Goal: Task Accomplishment & Management: Manage account settings

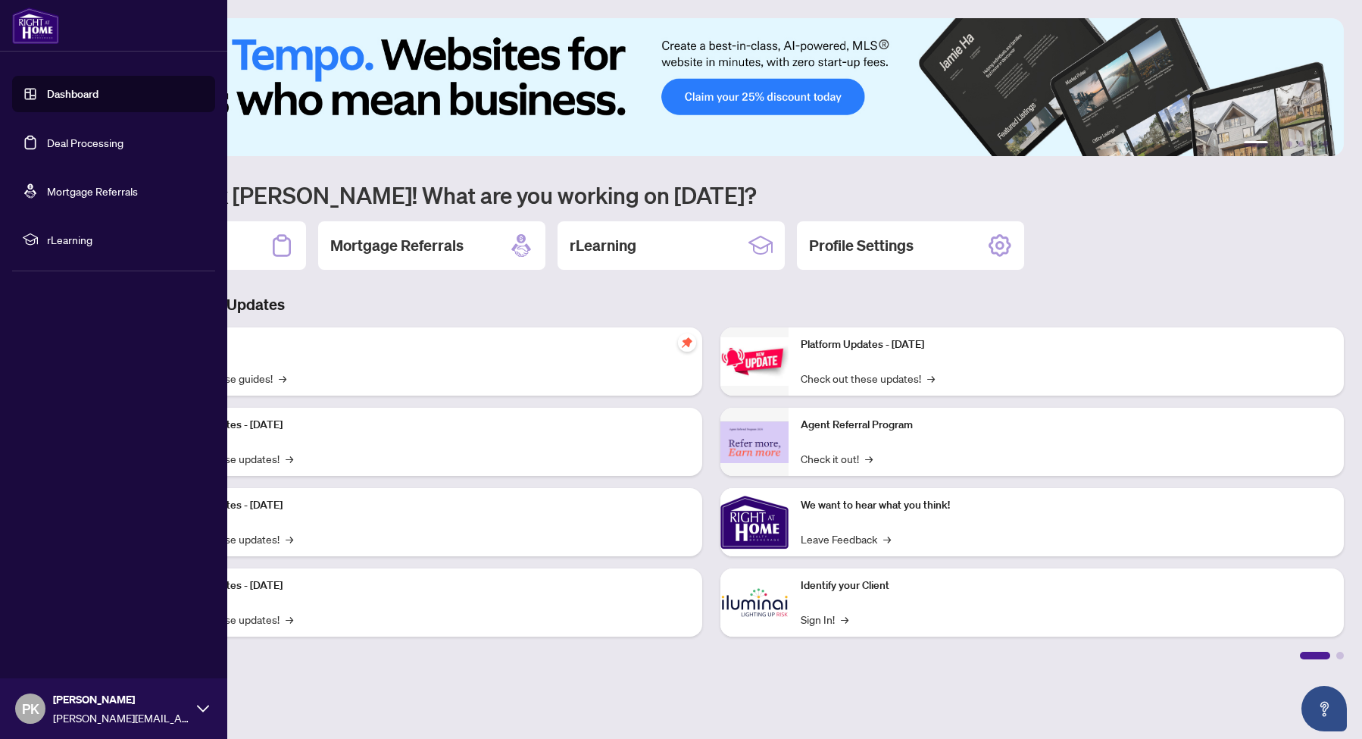
click at [88, 149] on link "Deal Processing" at bounding box center [85, 143] width 77 height 14
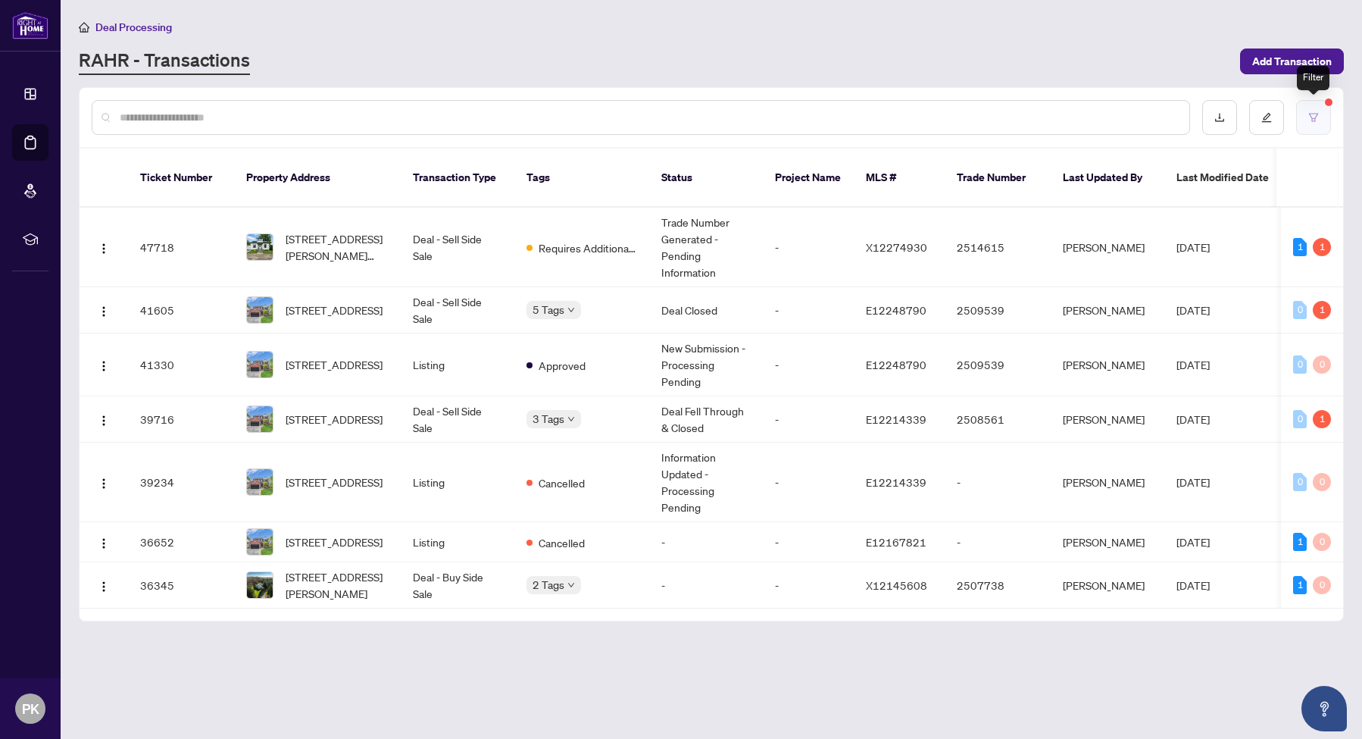
click at [1330, 117] on button "button" at bounding box center [1313, 117] width 35 height 35
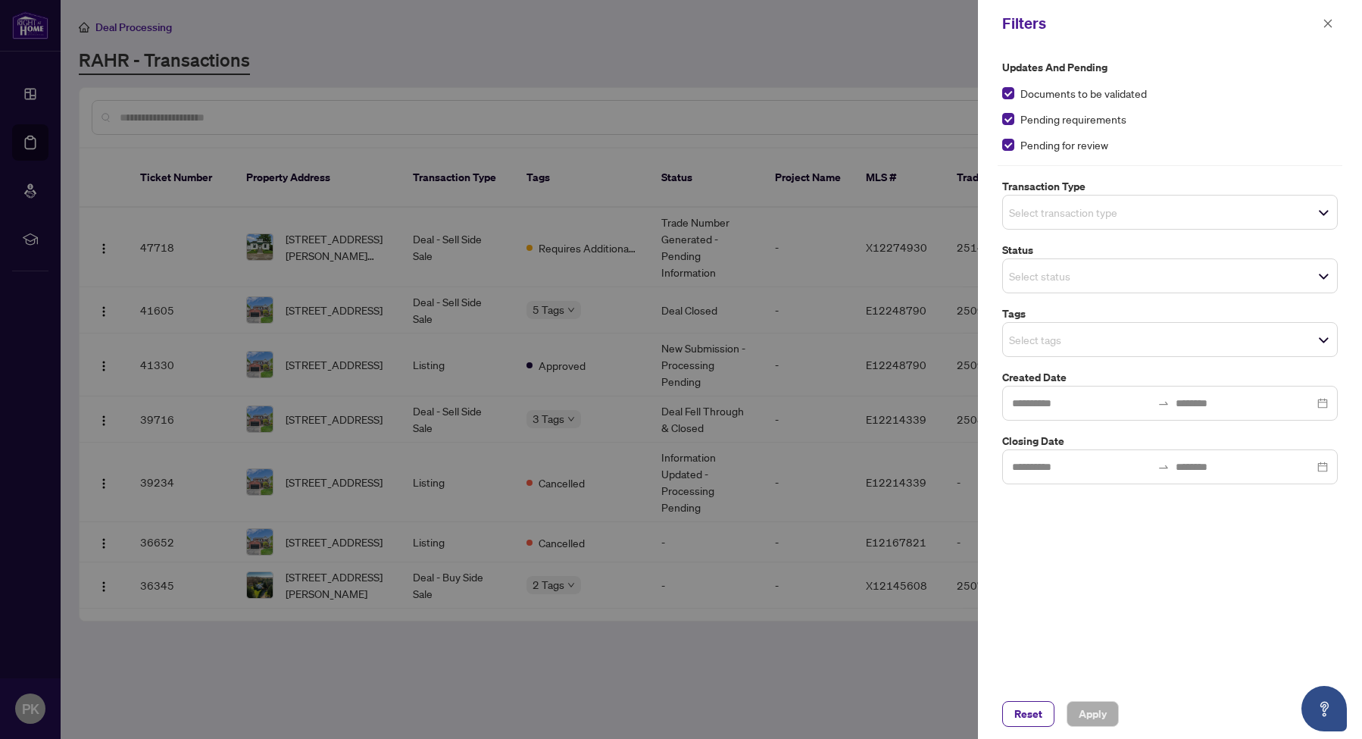
click at [1015, 97] on div "Documents to be validated" at bounding box center [1170, 93] width 336 height 17
click at [1013, 97] on span at bounding box center [1008, 93] width 12 height 12
click at [1011, 139] on span at bounding box center [1008, 145] width 12 height 12
click at [1087, 714] on span "Apply" at bounding box center [1093, 714] width 28 height 24
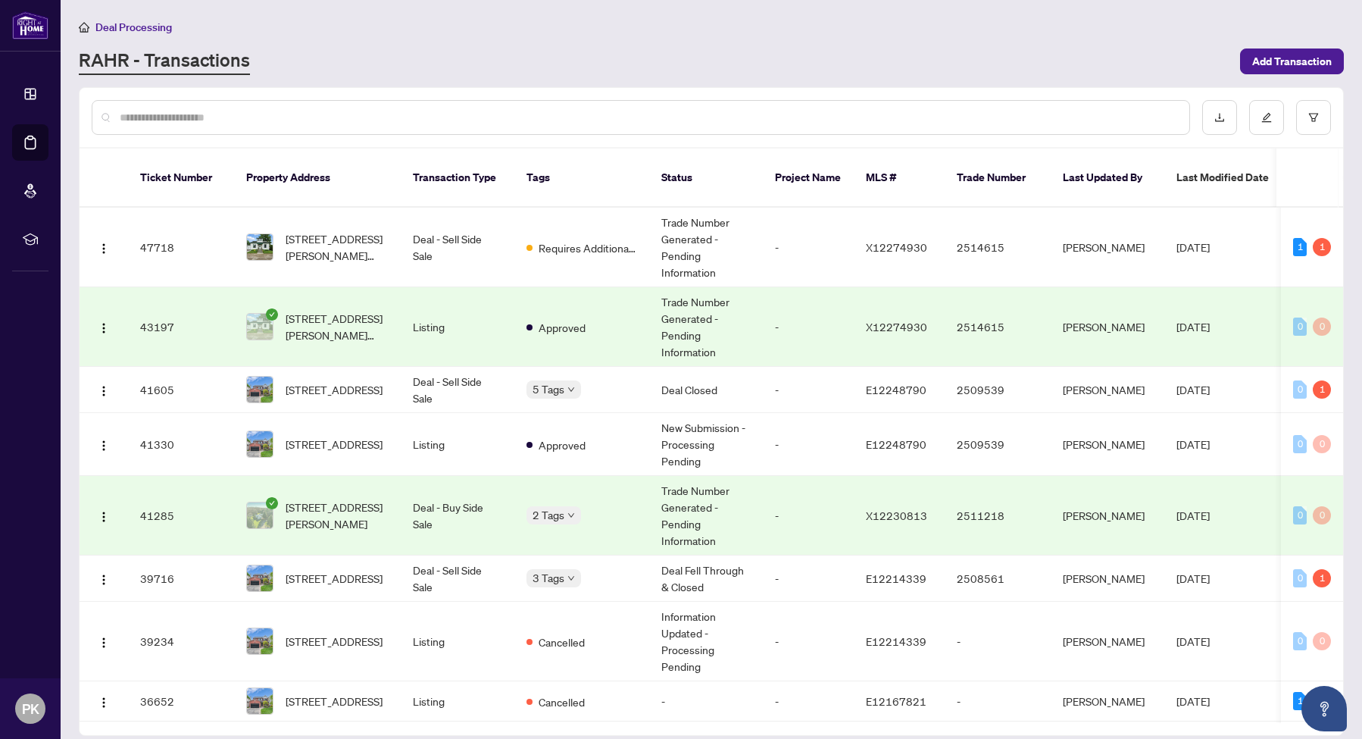
click at [472, 508] on td "Deal - Buy Side Sale" at bounding box center [458, 516] width 114 height 80
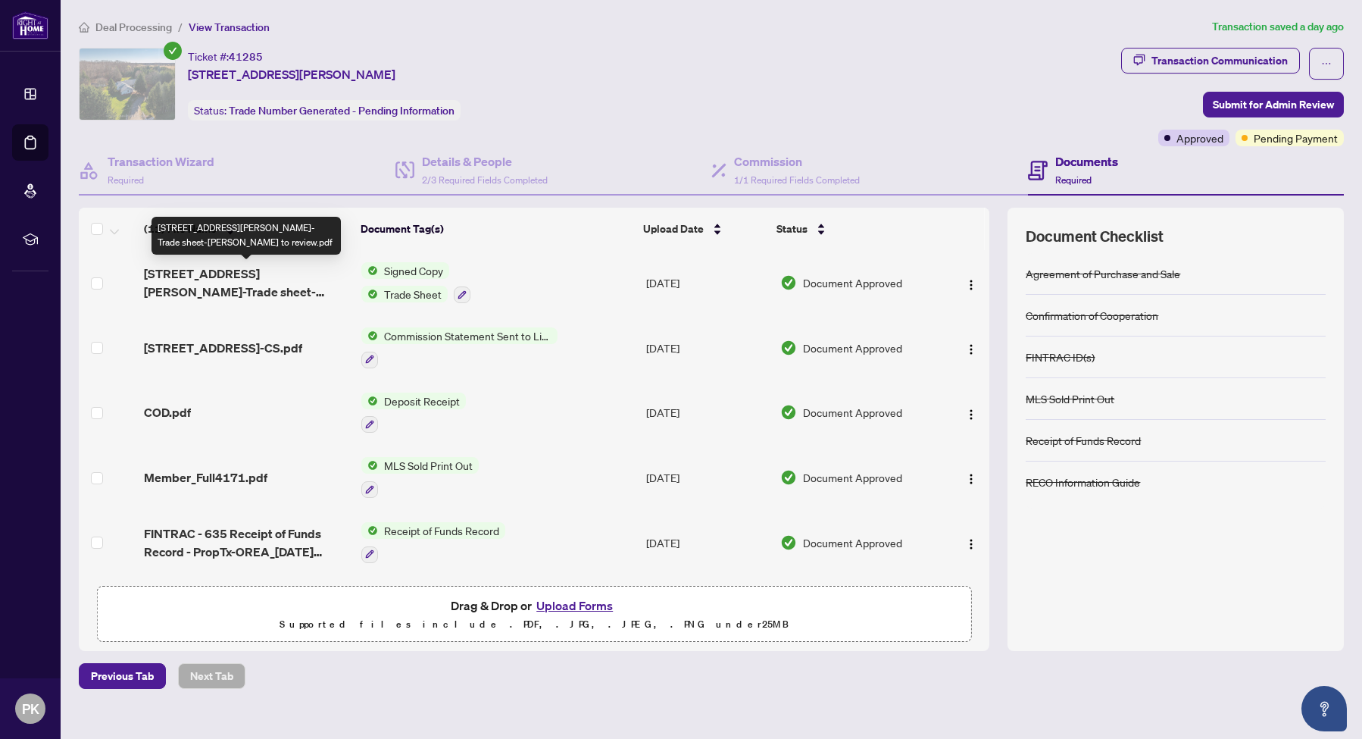
click at [260, 285] on span "[STREET_ADDRESS][PERSON_NAME]-Trade sheet-[PERSON_NAME] to review.pdf" at bounding box center [246, 282] width 205 height 36
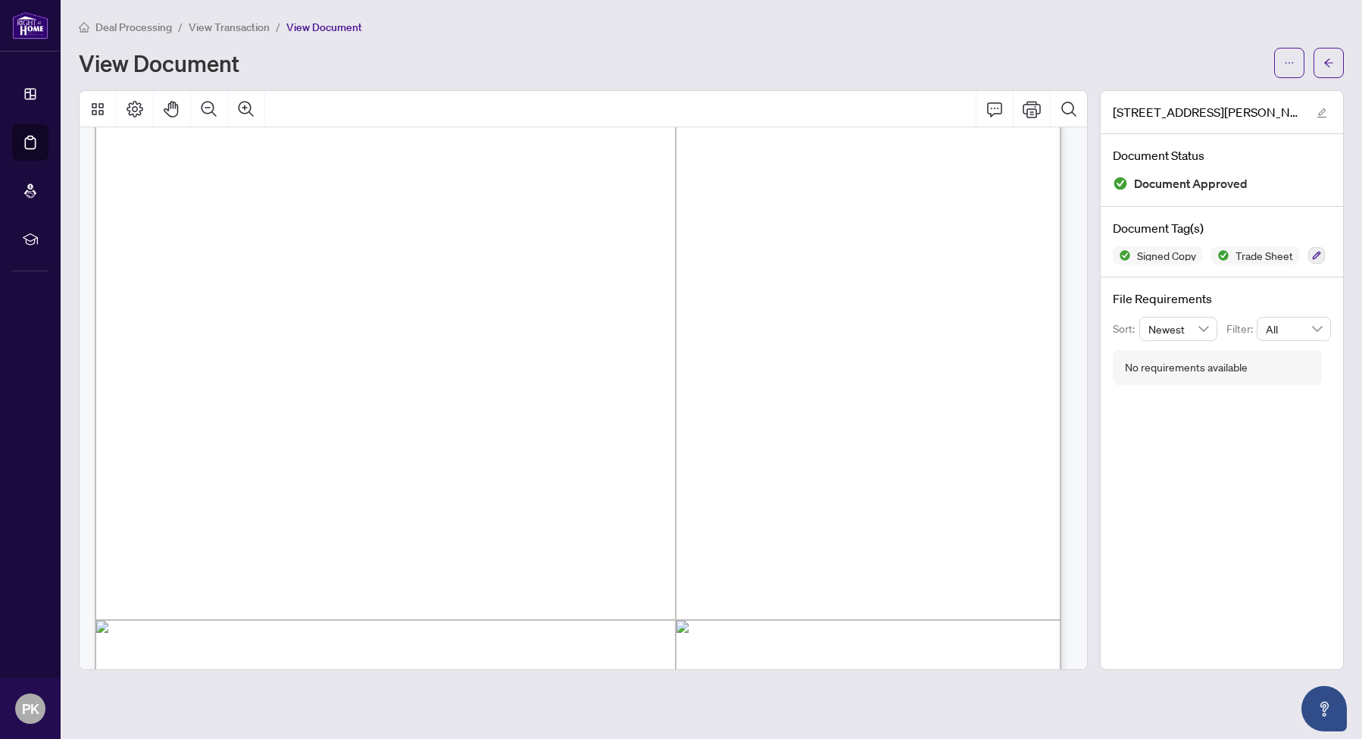
scroll to position [97, 0]
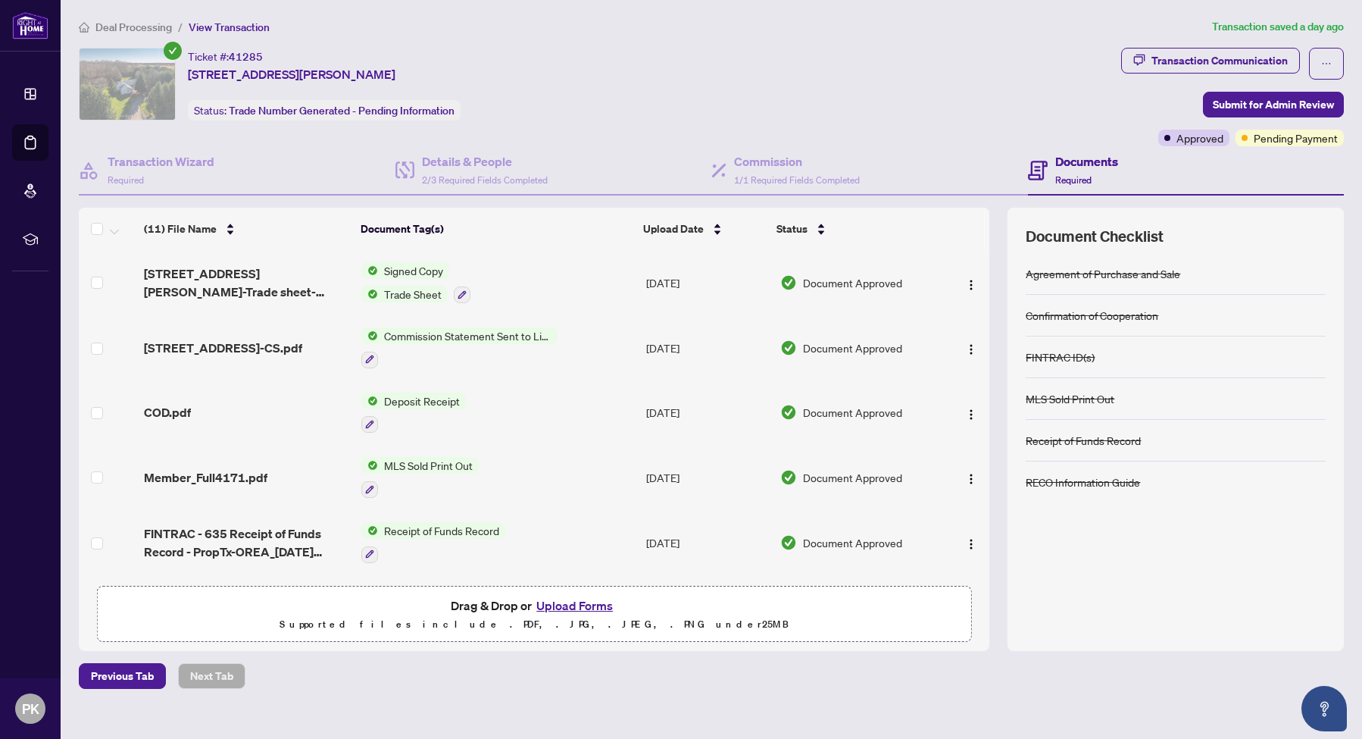
click at [127, 30] on span "Deal Processing" at bounding box center [133, 27] width 77 height 14
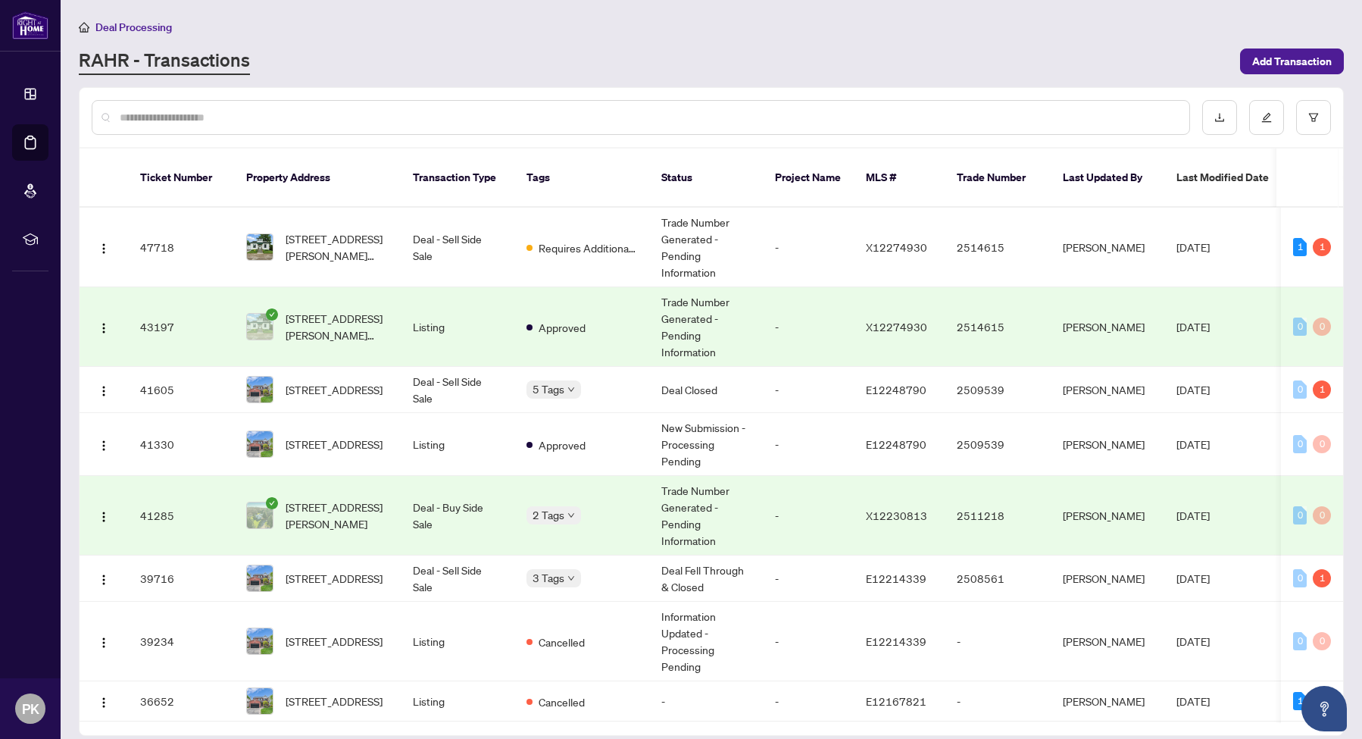
click at [725, 303] on td "Trade Number Generated - Pending Information" at bounding box center [706, 327] width 114 height 80
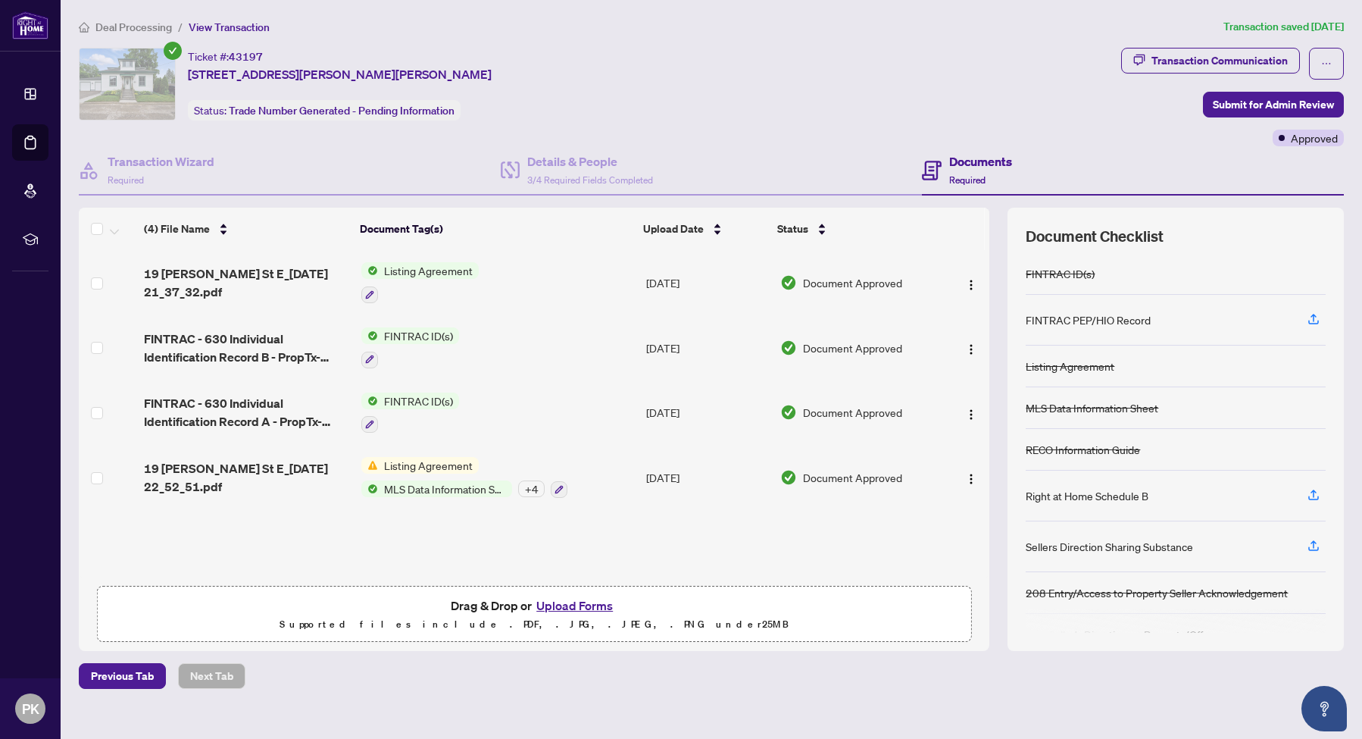
click at [158, 23] on span "Deal Processing" at bounding box center [133, 27] width 77 height 14
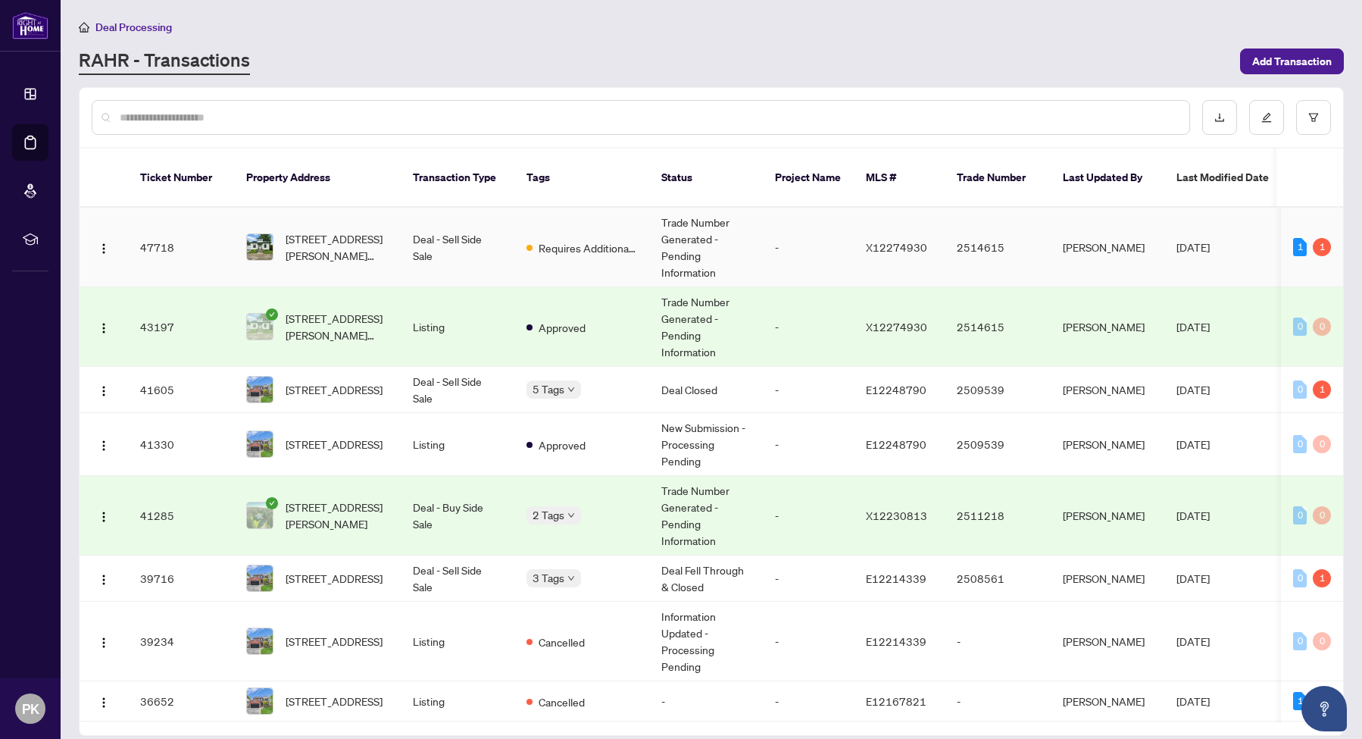
click at [746, 243] on td "Trade Number Generated - Pending Information" at bounding box center [706, 248] width 114 height 80
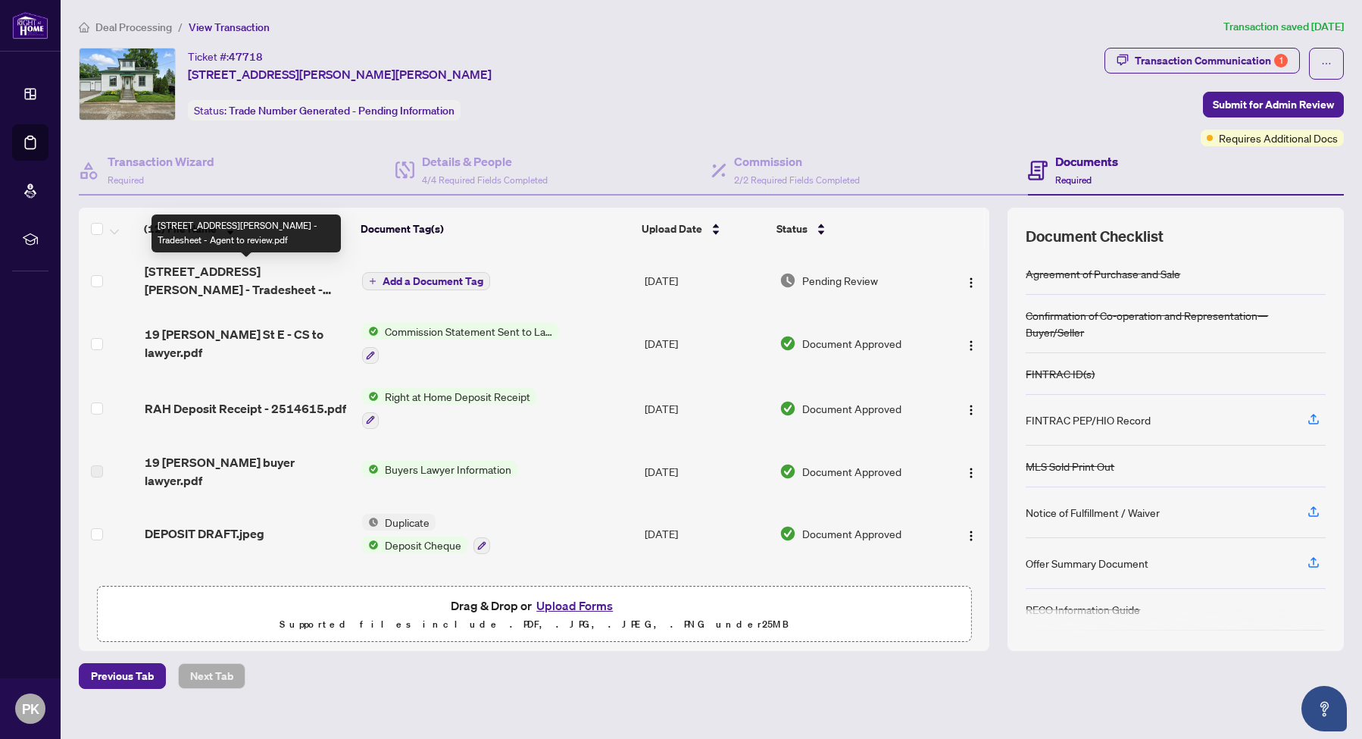
click at [248, 269] on span "[STREET_ADDRESS][PERSON_NAME] - Tradesheet - Agent to review.pdf" at bounding box center [248, 280] width 206 height 36
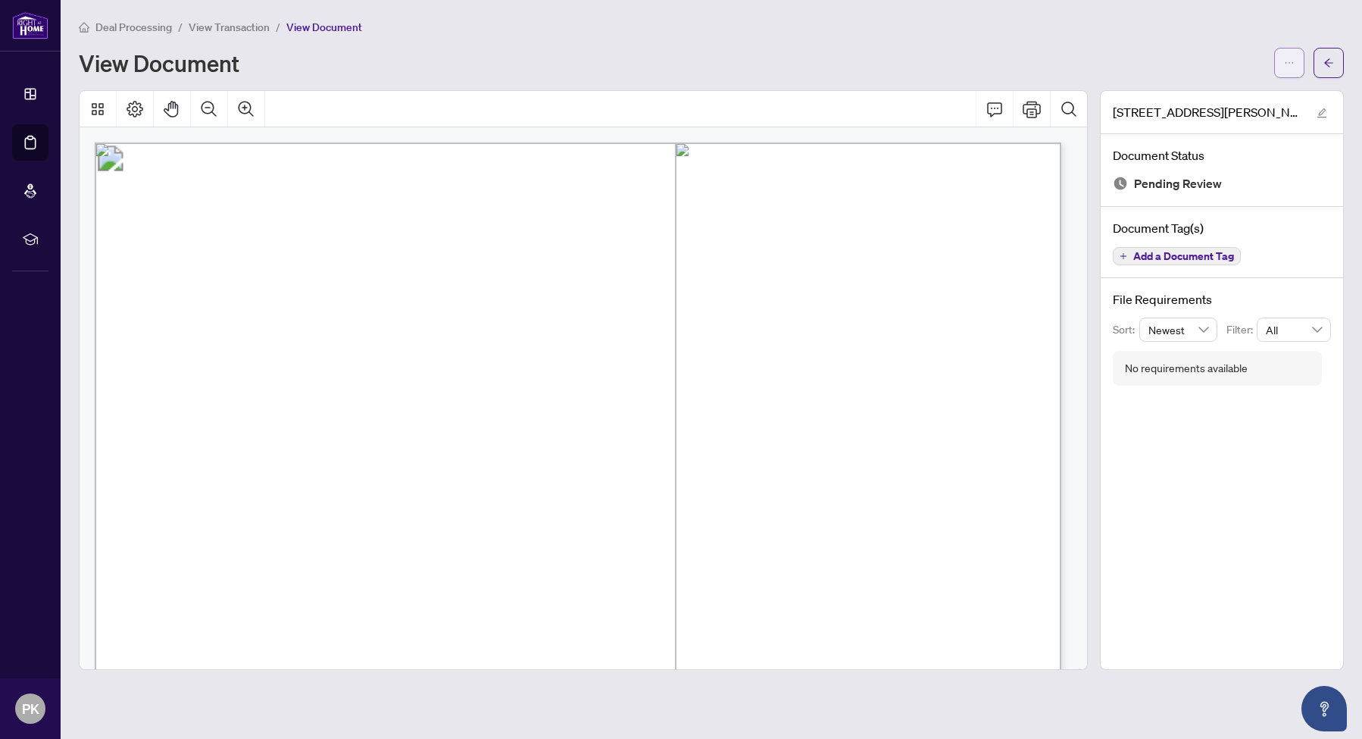
click at [1290, 61] on icon "ellipsis" at bounding box center [1289, 63] width 11 height 11
click at [1235, 94] on span "Download" at bounding box center [1234, 95] width 115 height 17
click at [258, 27] on span "View Transaction" at bounding box center [229, 27] width 81 height 14
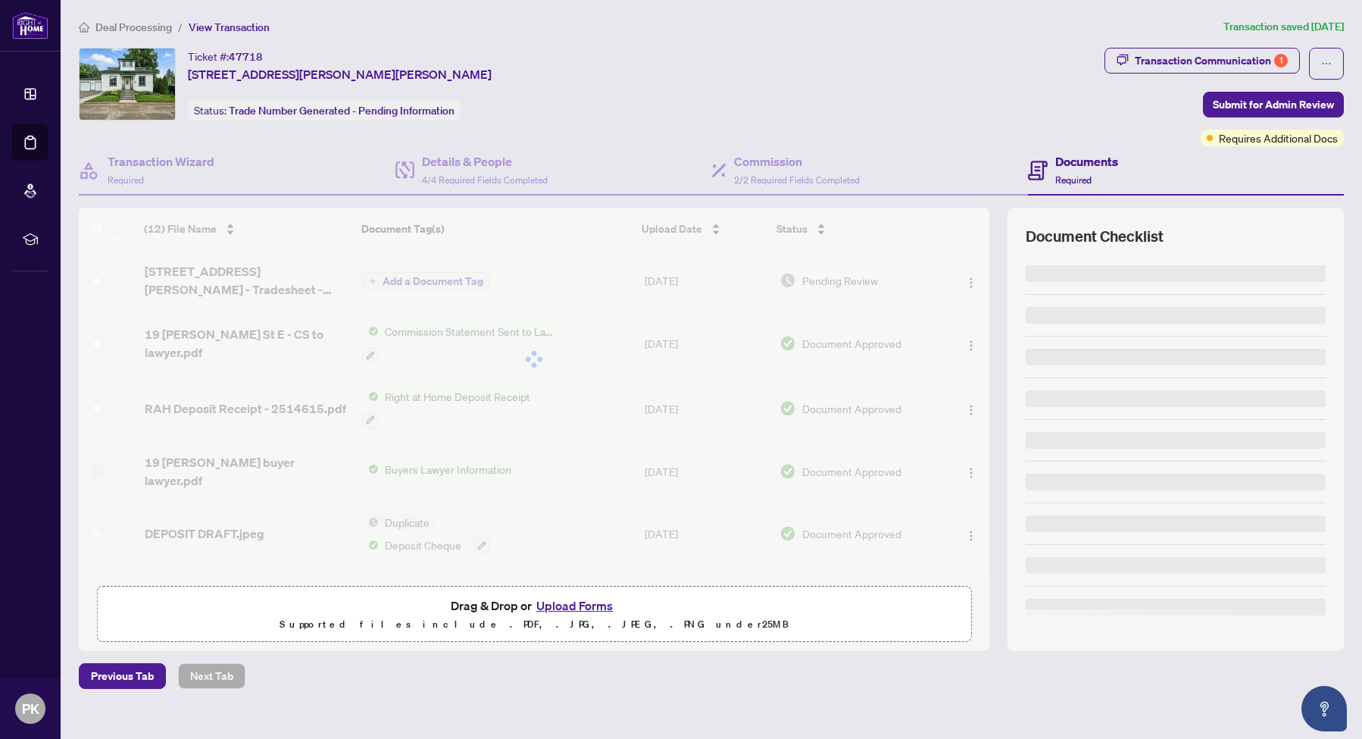
click at [258, 27] on span "View Transaction" at bounding box center [229, 27] width 81 height 14
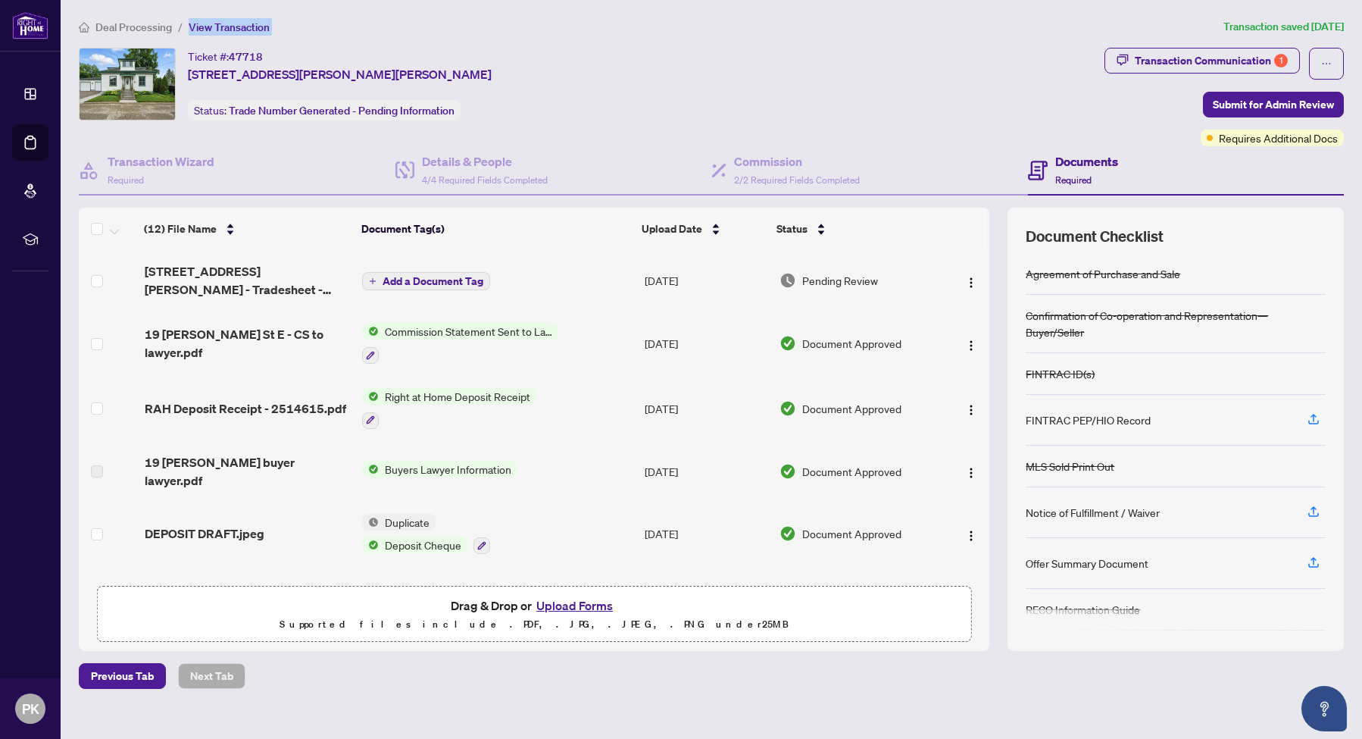
click at [580, 611] on button "Upload Forms" at bounding box center [575, 605] width 86 height 20
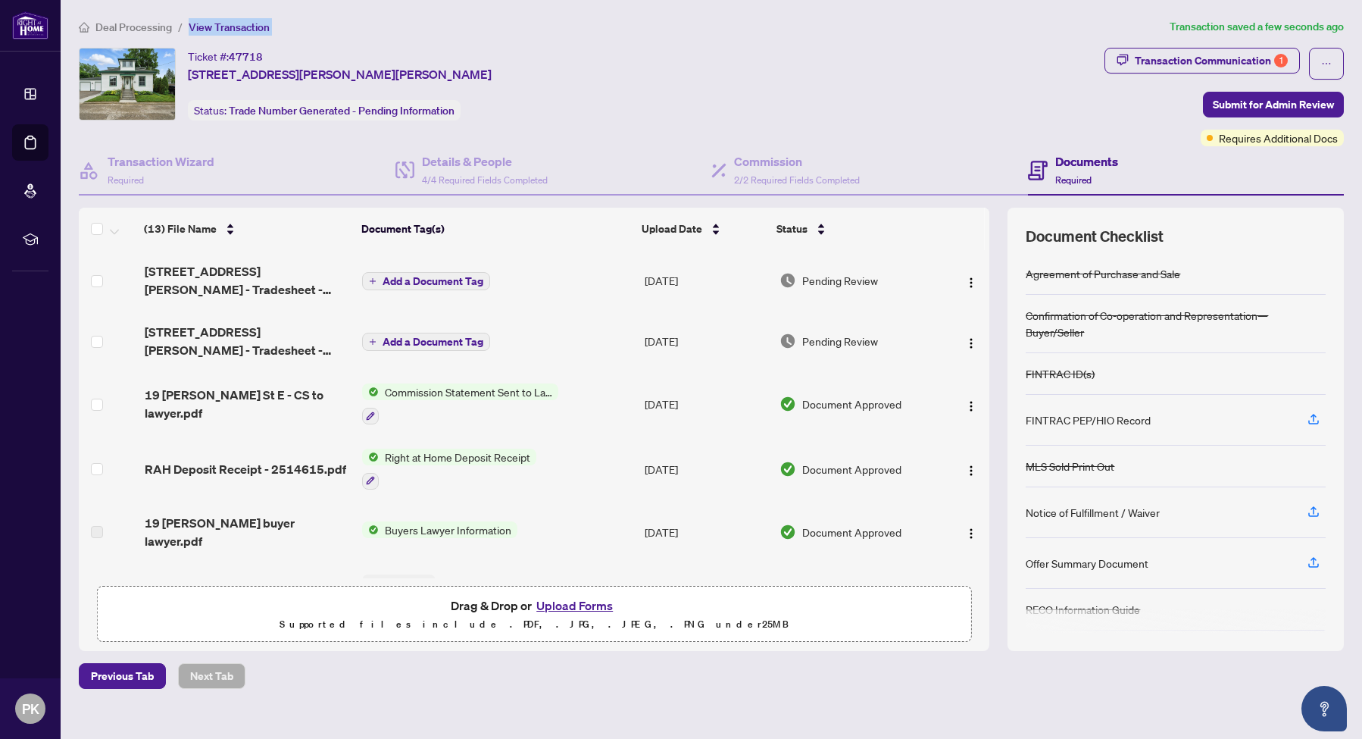
click at [420, 280] on span "Add a Document Tag" at bounding box center [433, 281] width 101 height 11
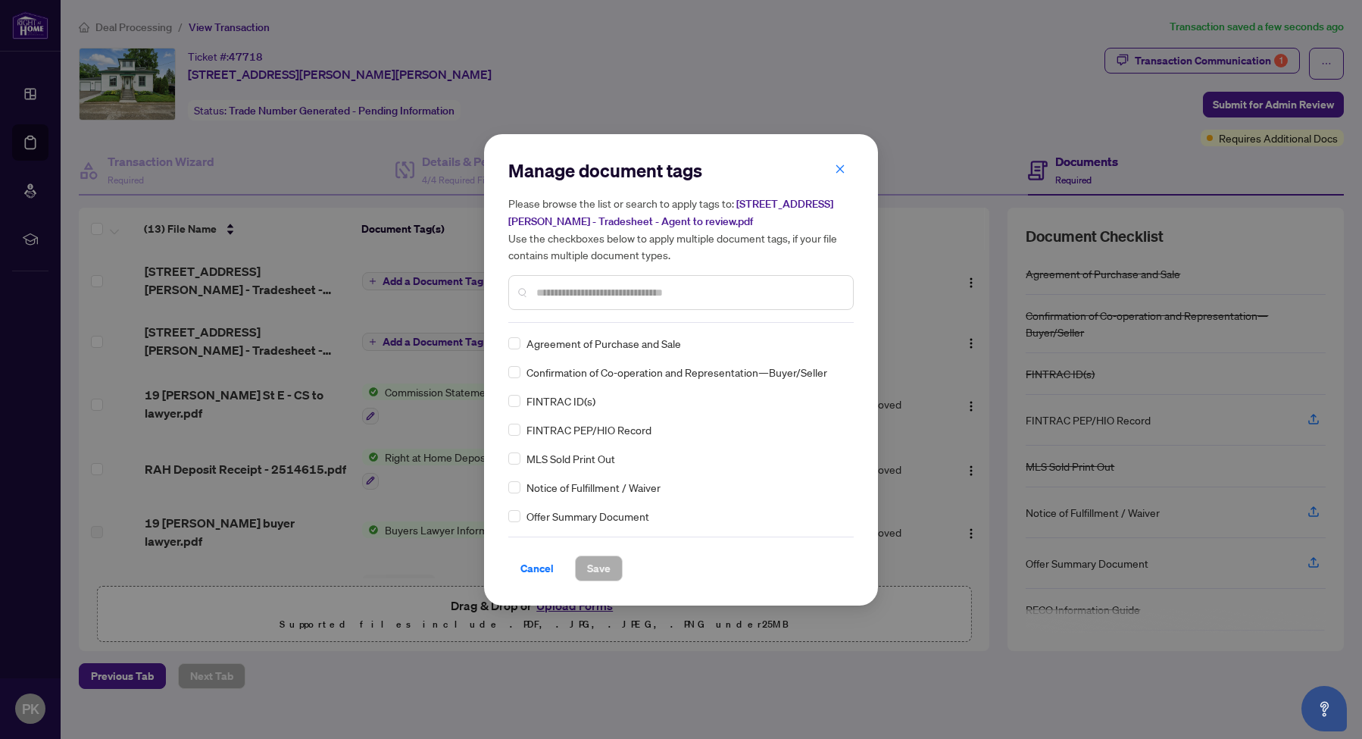
click at [654, 291] on input "text" at bounding box center [688, 292] width 305 height 17
type input "*****"
click at [592, 567] on span "Save" at bounding box center [598, 568] width 23 height 24
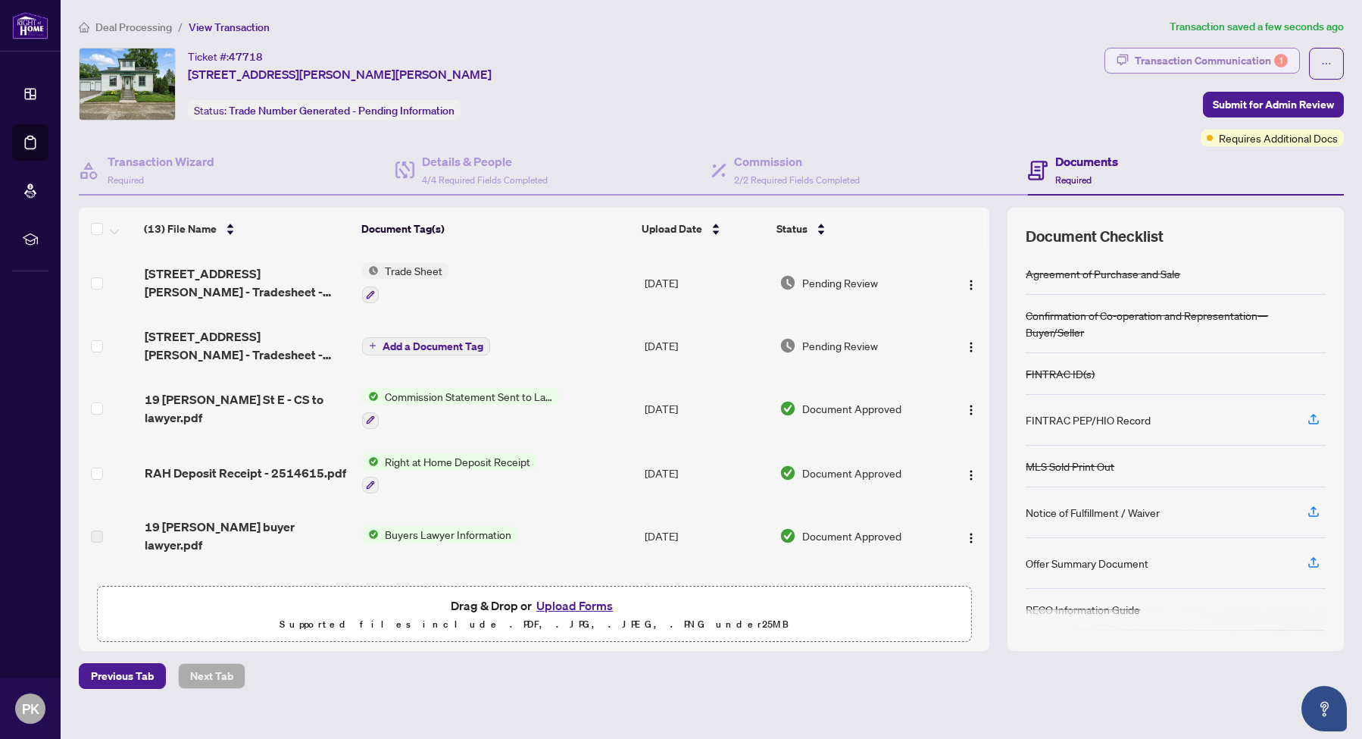
click at [1215, 62] on div "Transaction Communication 1" at bounding box center [1211, 60] width 153 height 24
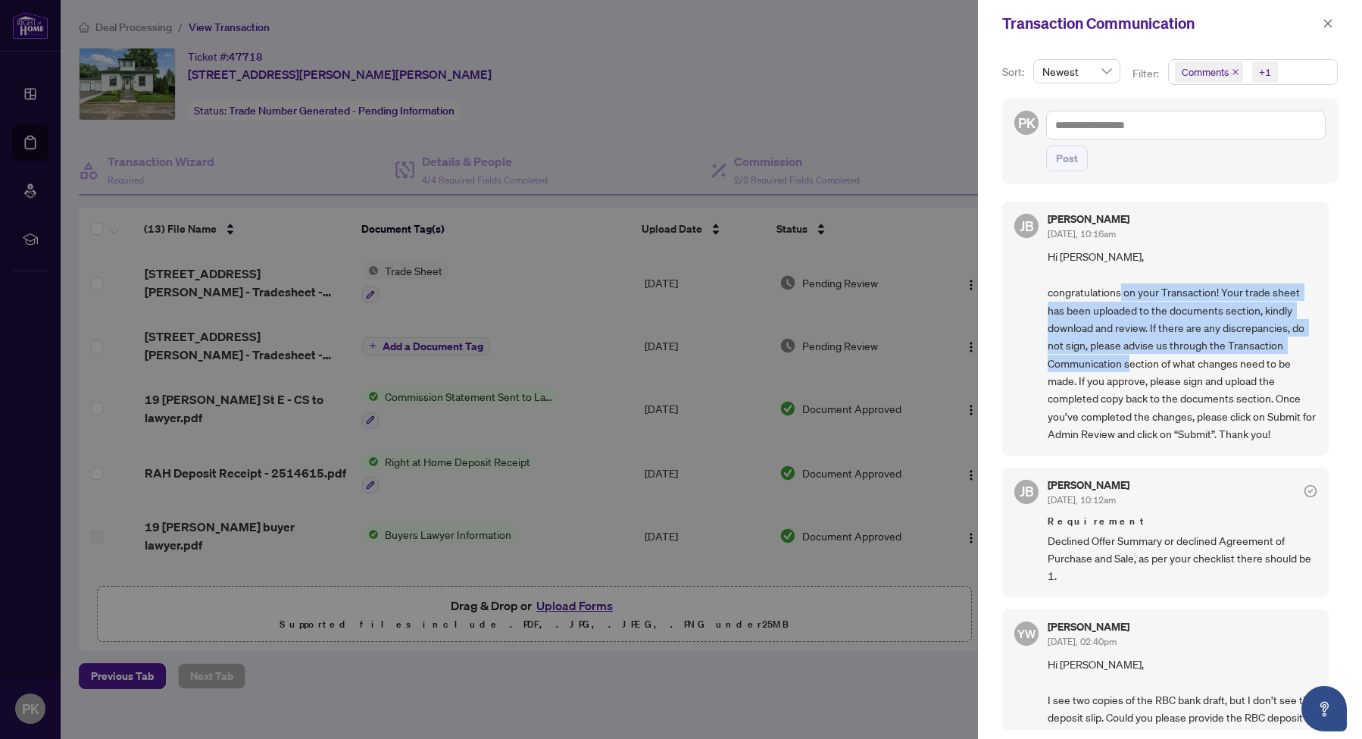
drag, startPoint x: 1161, startPoint y: 289, endPoint x: 1171, endPoint y: 363, distance: 74.0
click at [1171, 363] on span "Hi [PERSON_NAME], congratulations on your Transaction! Your trade sheet has bee…" at bounding box center [1182, 345] width 269 height 195
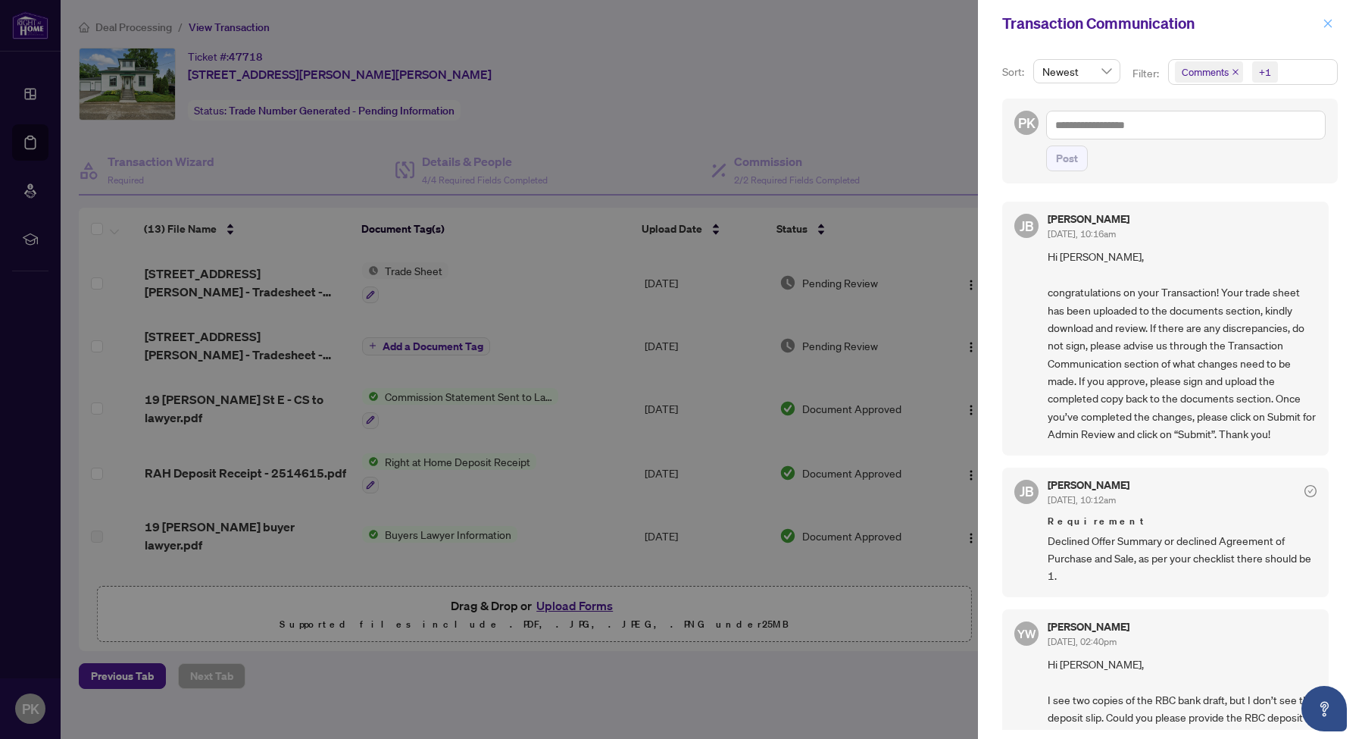
click at [1324, 30] on span "button" at bounding box center [1328, 23] width 11 height 24
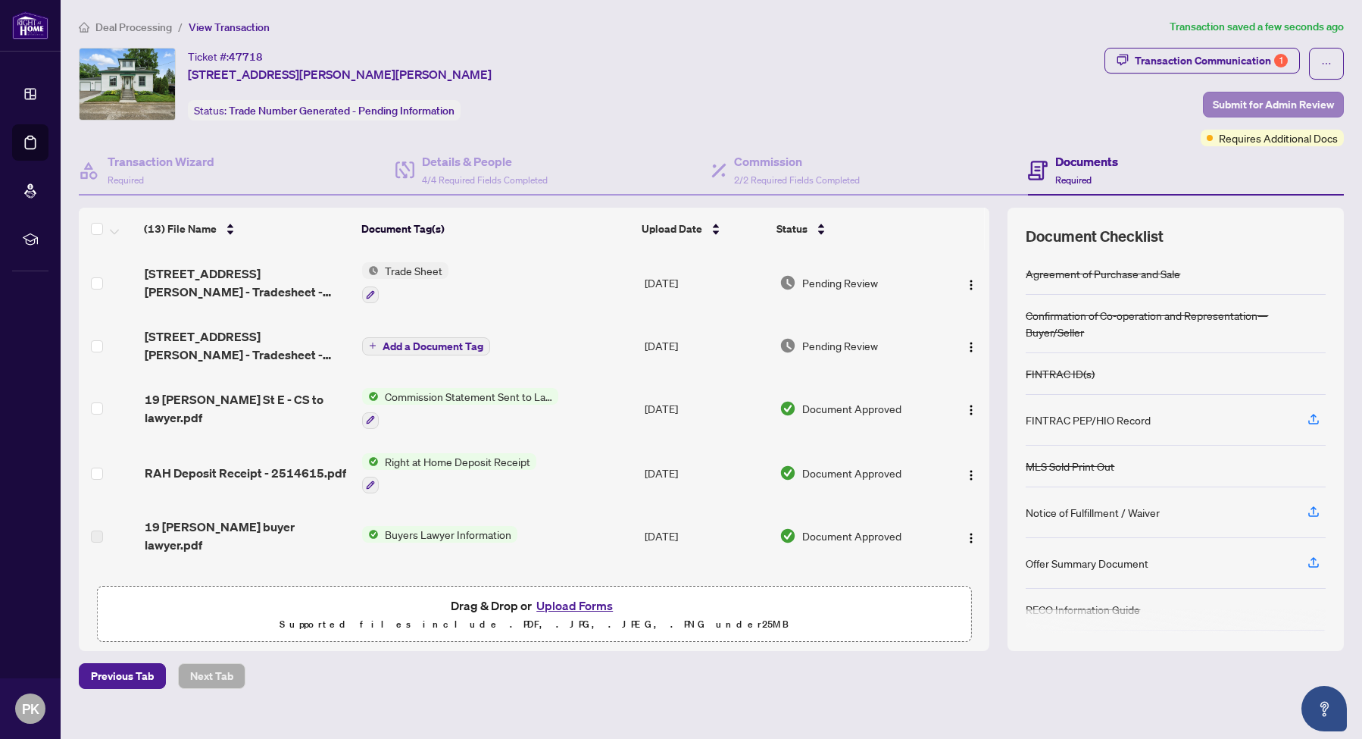
click at [1266, 101] on span "Submit for Admin Review" at bounding box center [1273, 104] width 121 height 24
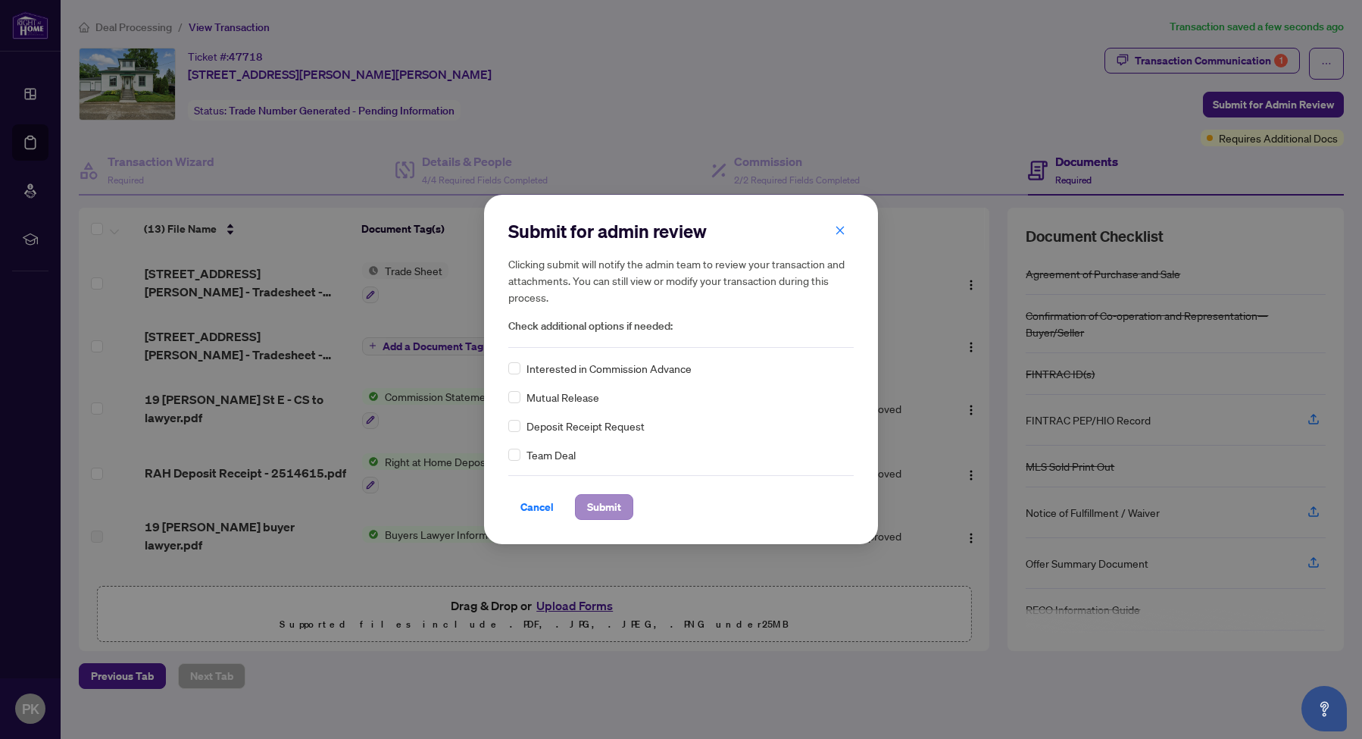
click at [611, 507] on span "Submit" at bounding box center [604, 507] width 34 height 24
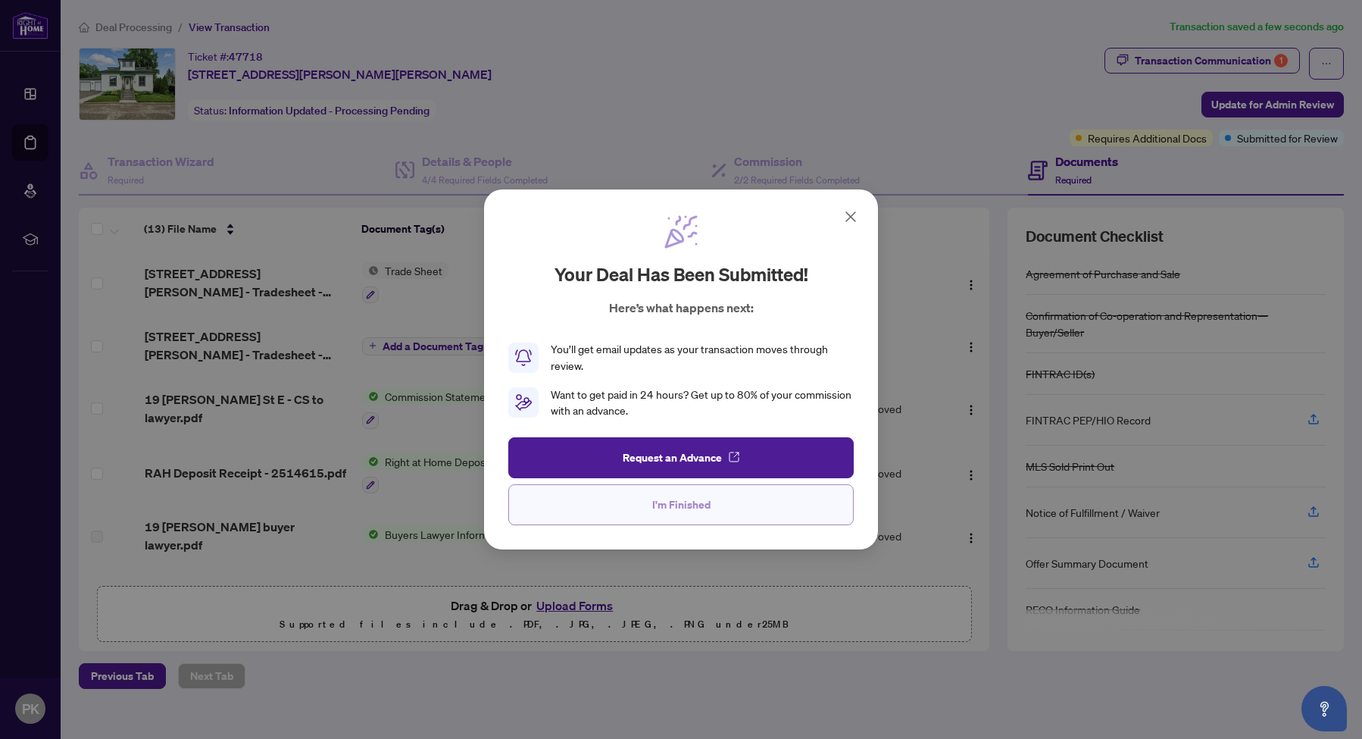
click at [727, 509] on button "I'm Finished" at bounding box center [680, 504] width 345 height 41
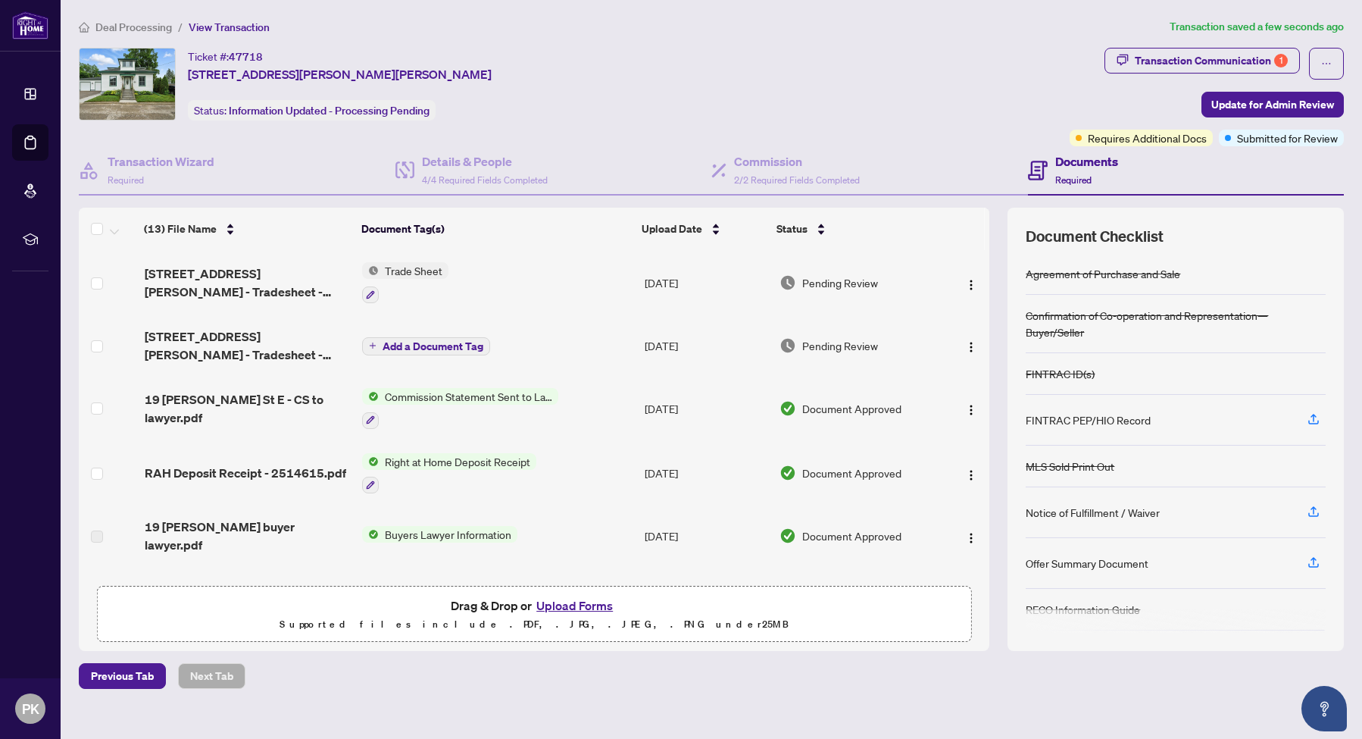
click at [124, 30] on body "Dashboard Deal Processing Mortgage Referrals rLearning [PERSON_NAME] Krevs [EMA…" at bounding box center [681, 369] width 1362 height 739
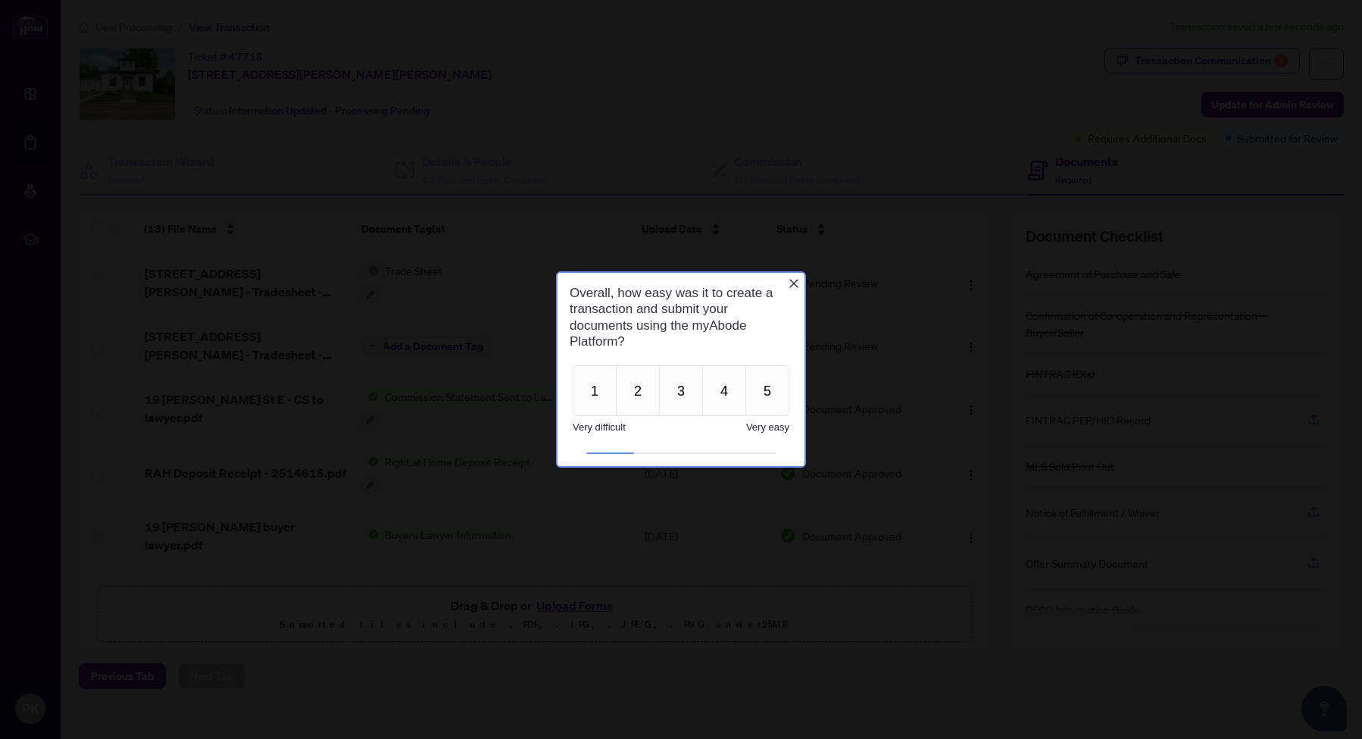
click at [795, 283] on icon "Close button" at bounding box center [793, 283] width 9 height 9
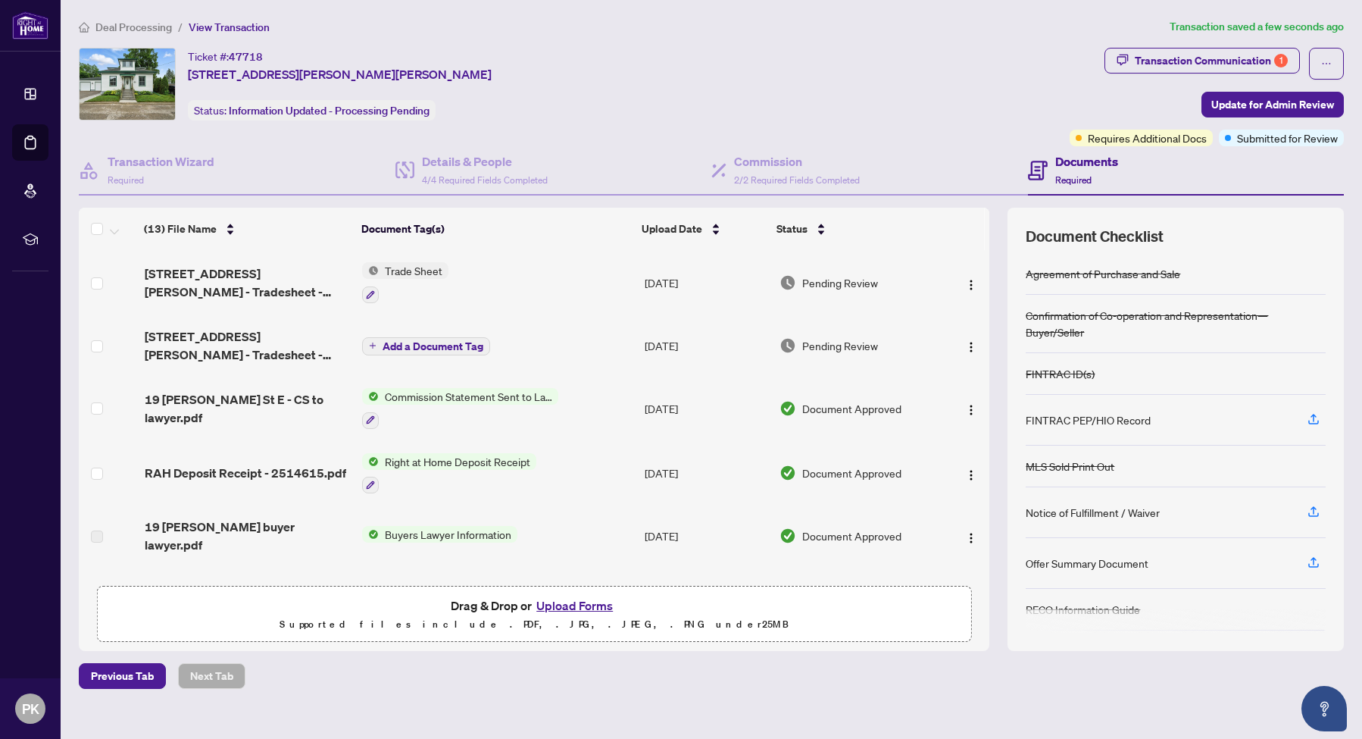
click at [131, 21] on span "Deal Processing" at bounding box center [133, 27] width 77 height 14
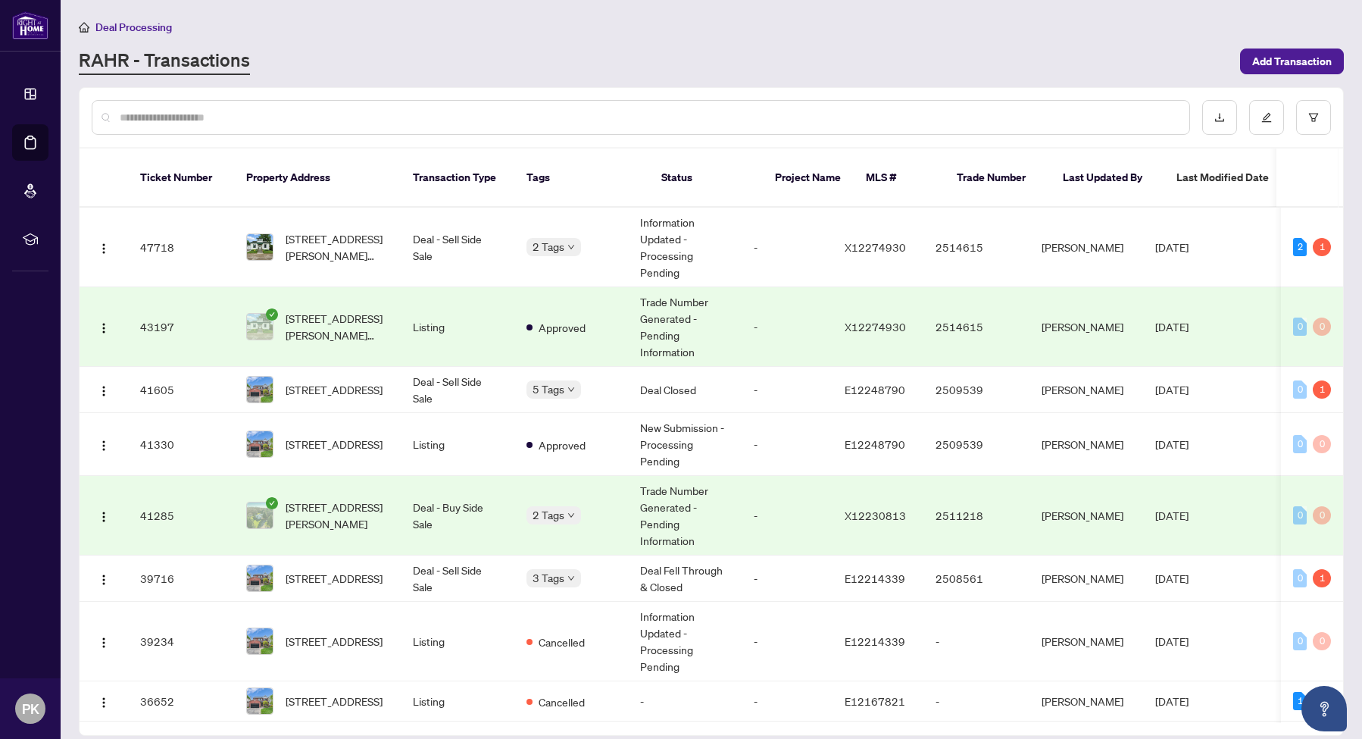
click at [733, 501] on td "Trade Number Generated - Pending Information" at bounding box center [685, 516] width 114 height 80
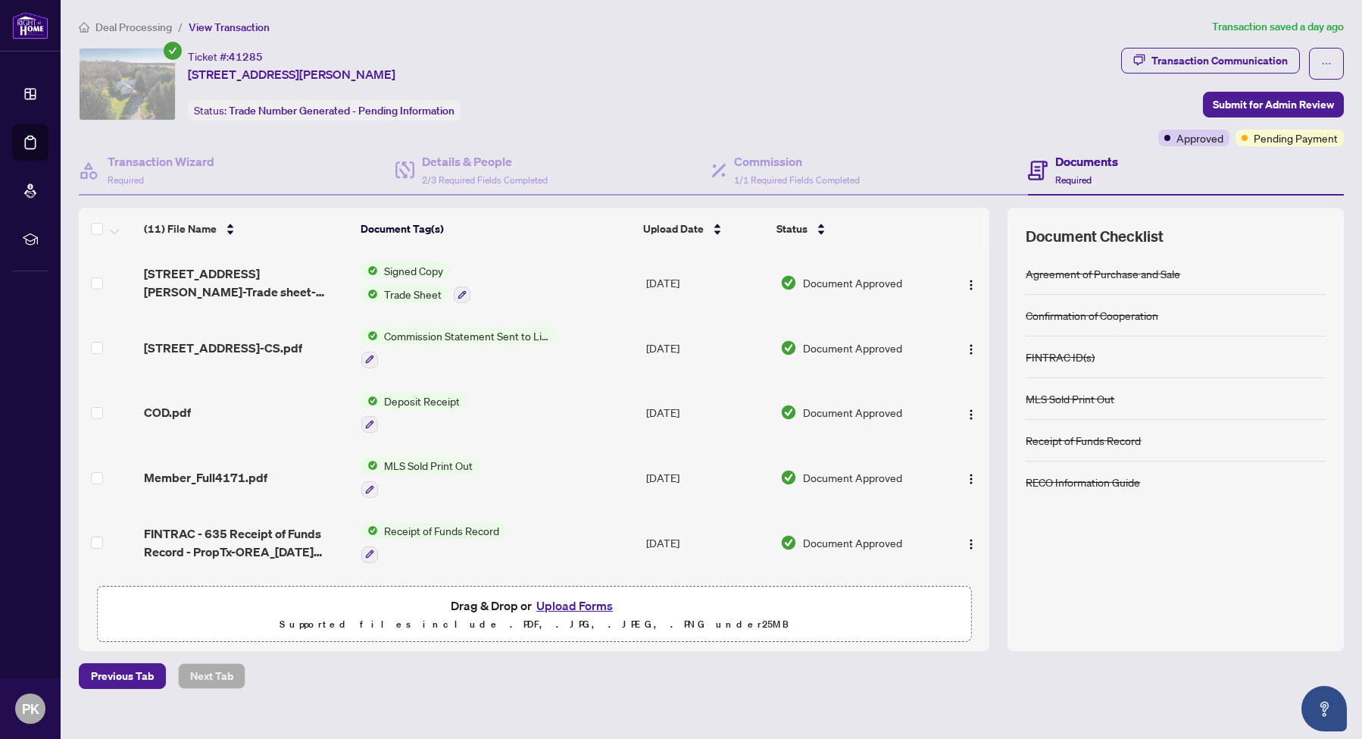
click at [155, 29] on span "Deal Processing" at bounding box center [133, 27] width 77 height 14
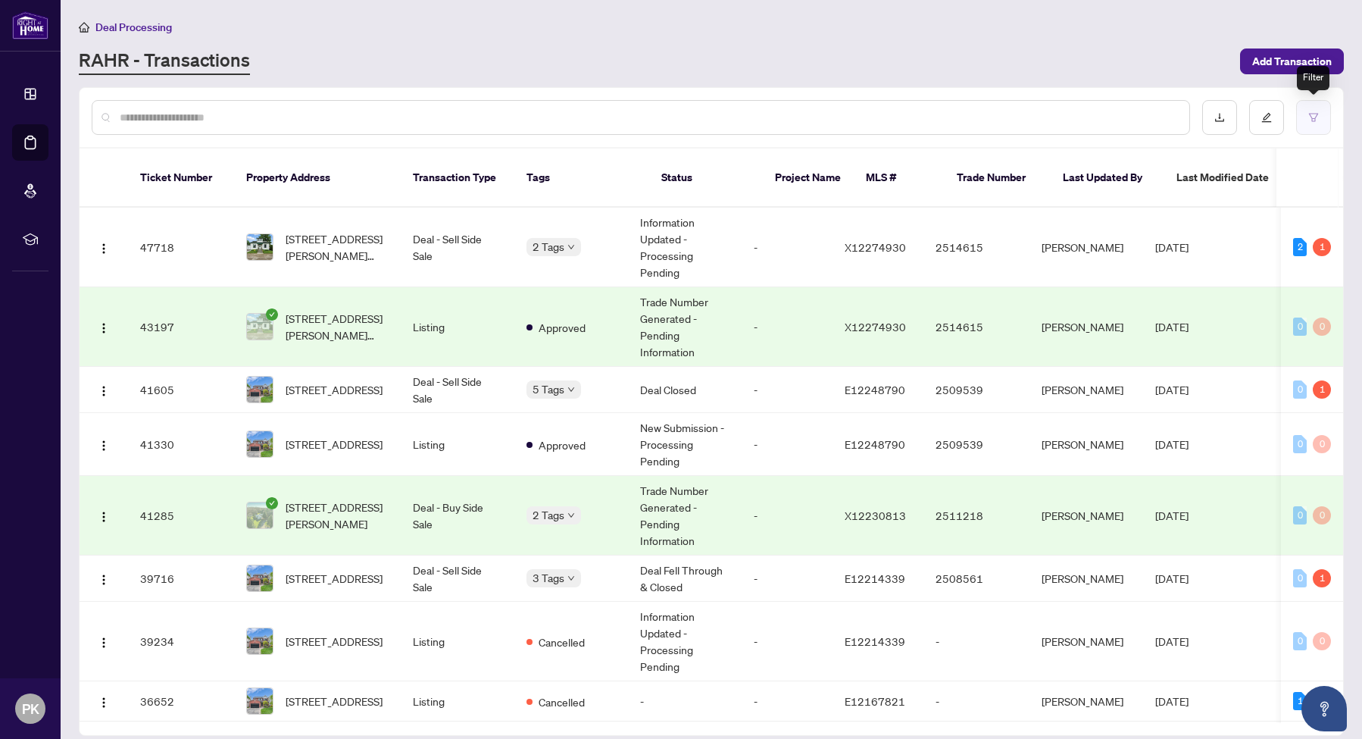
click at [1314, 110] on button "button" at bounding box center [1313, 117] width 35 height 35
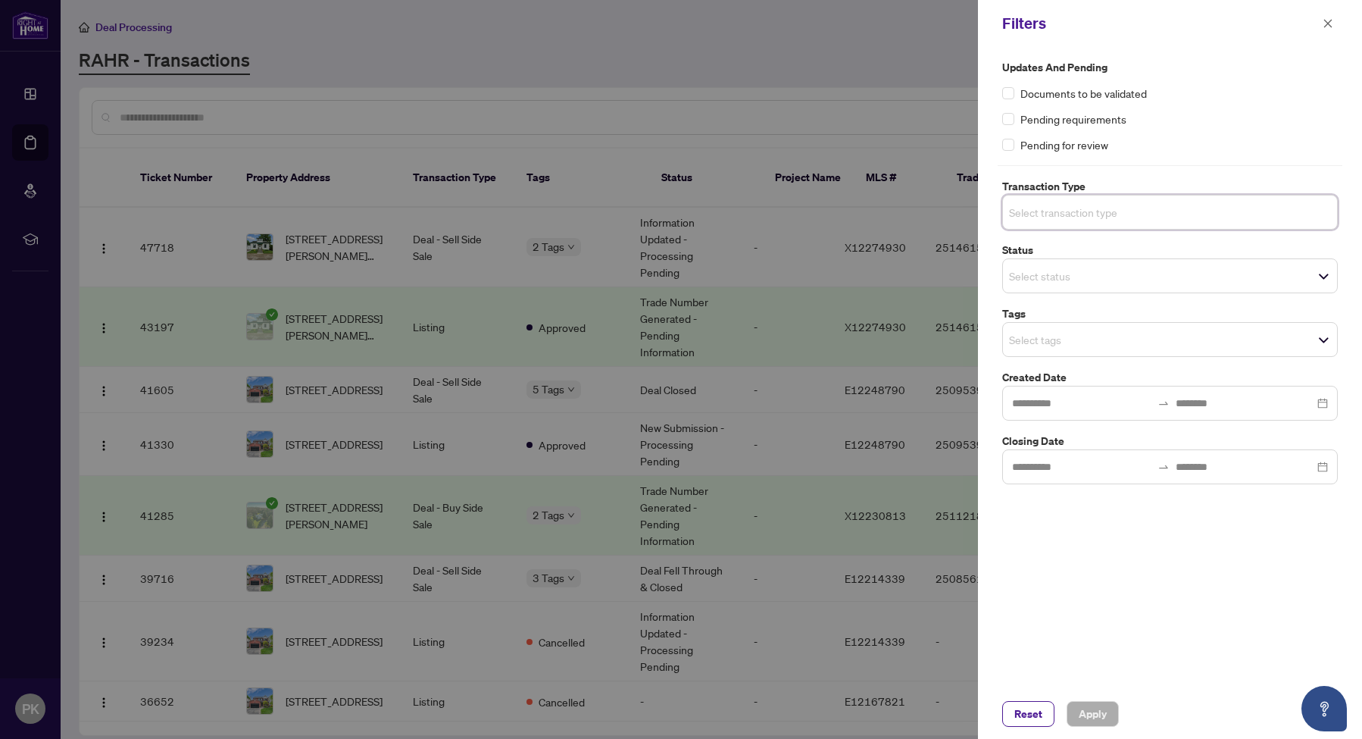
click at [1070, 205] on input "search" at bounding box center [1062, 212] width 106 height 18
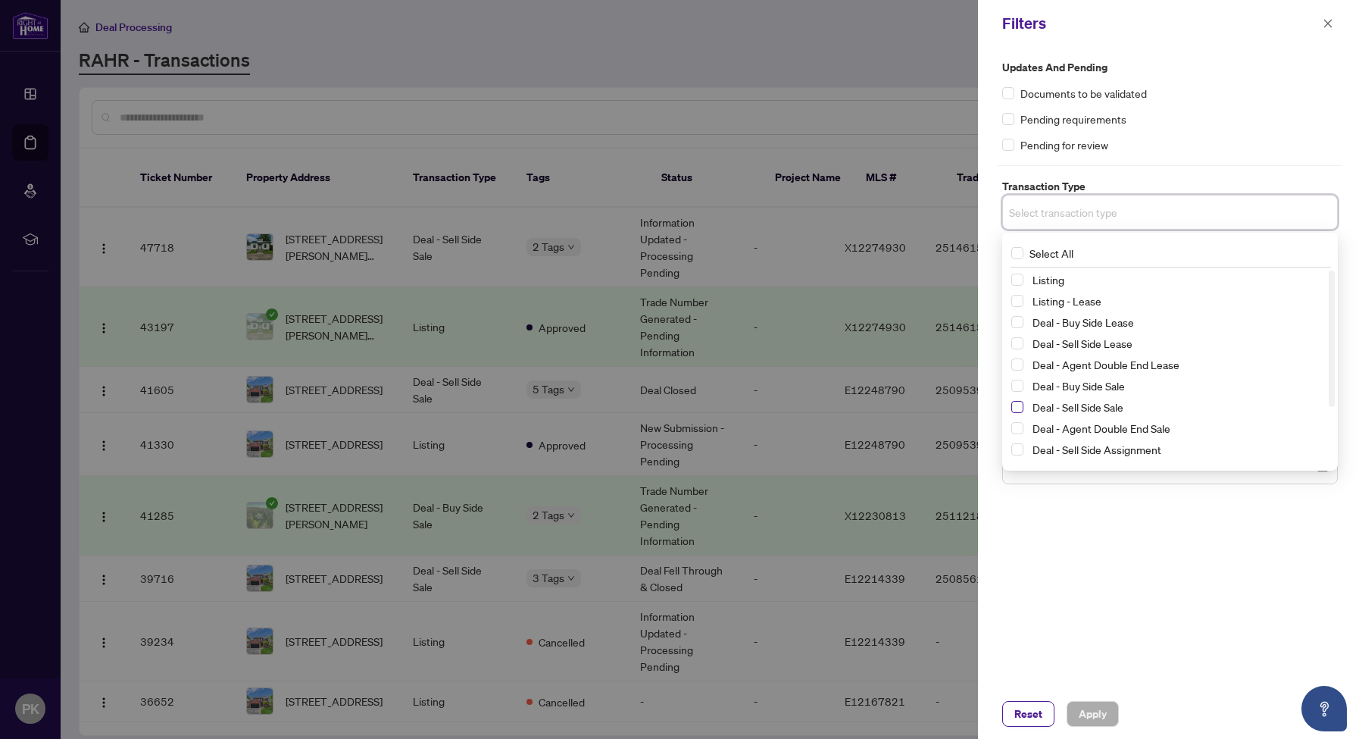
click at [1023, 404] on span "Select Deal - Sell Side Sale" at bounding box center [1017, 407] width 12 height 12
click at [1022, 388] on span "Select Deal - Buy Side Sale" at bounding box center [1017, 389] width 12 height 12
click at [1100, 710] on span "Apply" at bounding box center [1093, 714] width 28 height 24
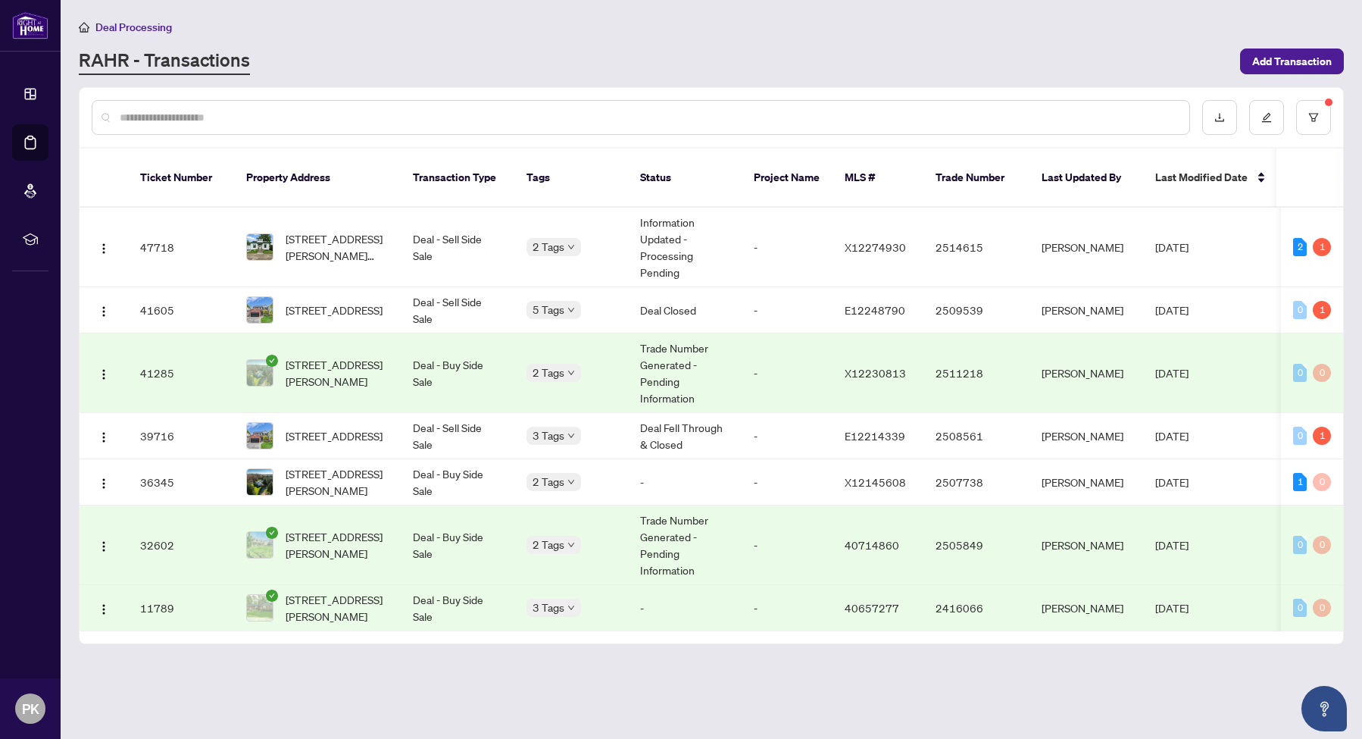
click at [686, 542] on td "Trade Number Generated - Pending Information" at bounding box center [685, 545] width 114 height 80
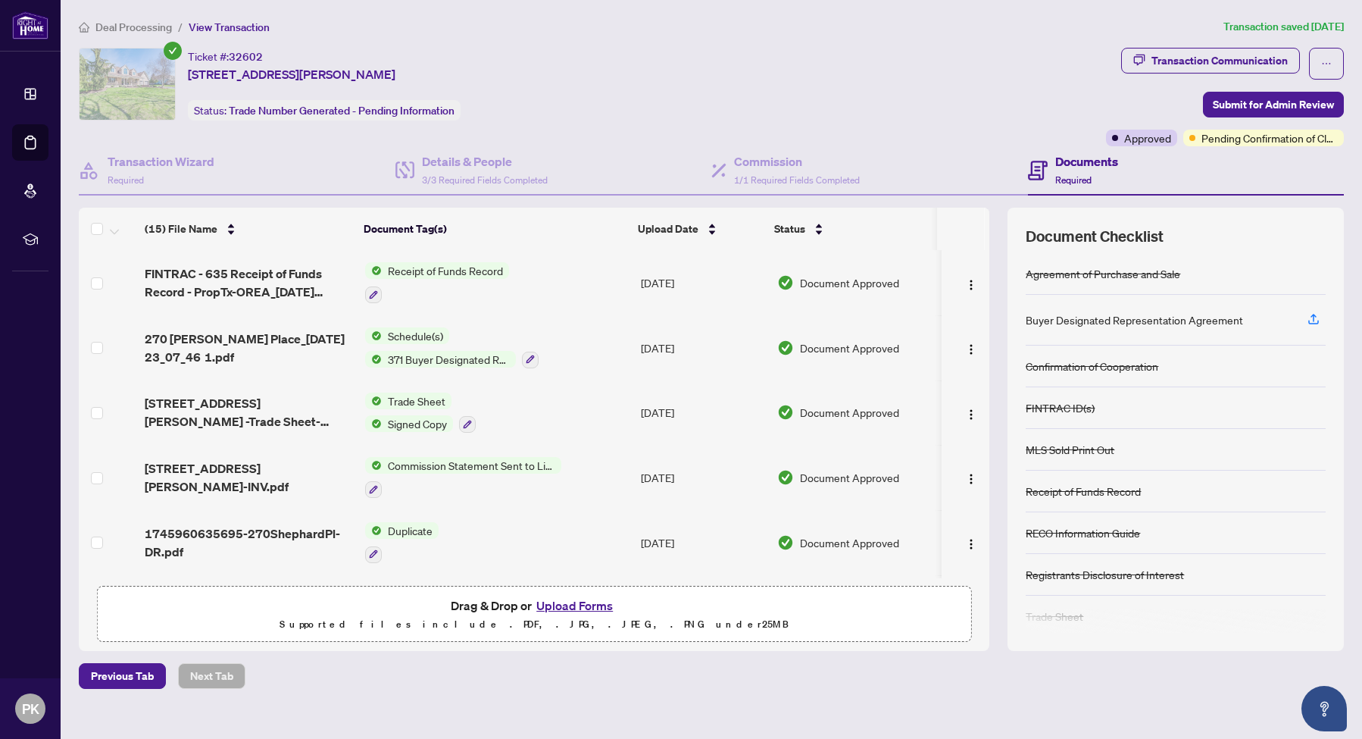
click at [142, 27] on span "Deal Processing" at bounding box center [133, 27] width 77 height 14
